Goal: Obtain resource: Download file/media

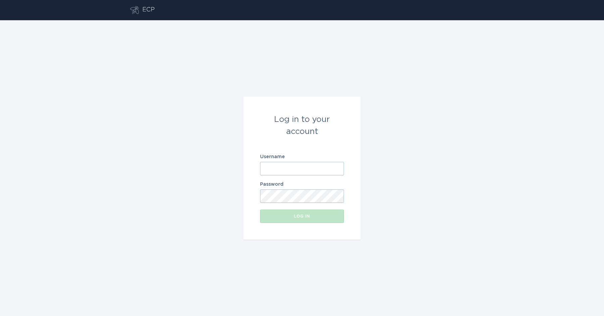
click at [275, 166] on input "Username" at bounding box center [302, 168] width 84 height 13
click at [260, 209] on button "Log in" at bounding box center [302, 215] width 84 height 13
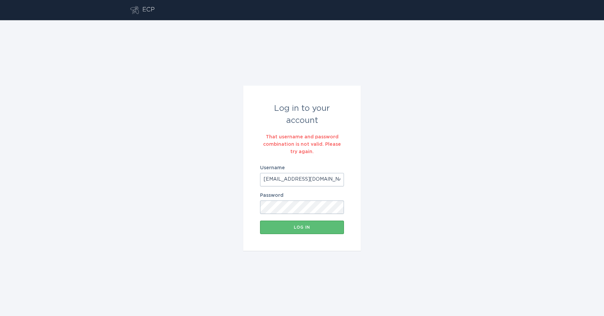
click at [263, 180] on input "[EMAIL_ADDRESS][DOMAIN_NAME]" at bounding box center [302, 179] width 84 height 13
type input "[EMAIL_ADDRESS][DOMAIN_NAME]"
click at [260, 220] on button "Log in" at bounding box center [302, 226] width 84 height 13
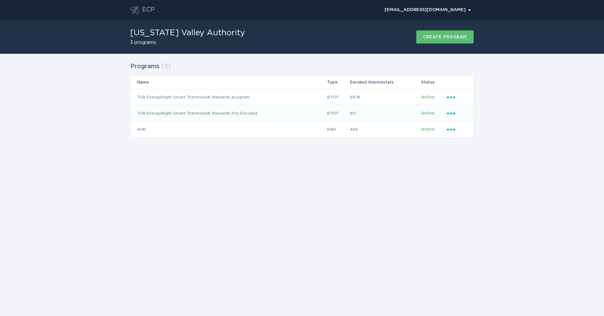
click at [452, 116] on td "Ellipsis" at bounding box center [460, 113] width 27 height 16
click at [452, 112] on icon "Popover menu" at bounding box center [451, 113] width 8 height 2
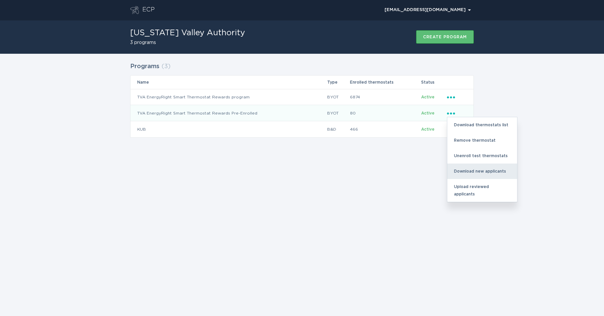
click at [460, 171] on div "Download new applicants" at bounding box center [482, 170] width 70 height 15
